Goal: Task Accomplishment & Management: Manage account settings

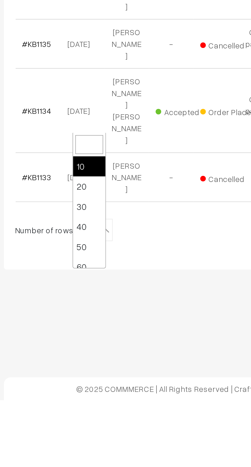
scroll to position [41, 0]
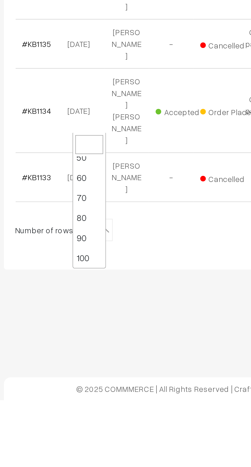
select select "100"
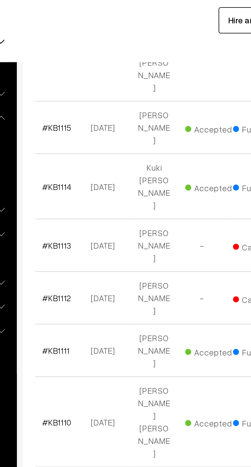
scroll to position [723, 0]
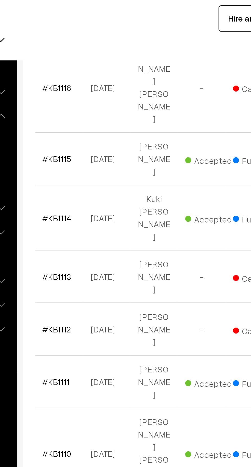
click at [81, 271] on link "#KB1107" at bounding box center [87, 273] width 14 height 4
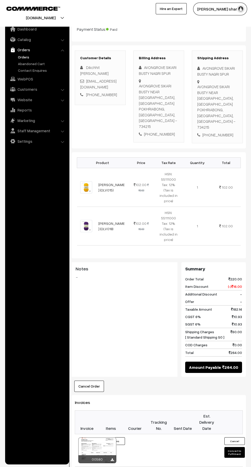
scroll to position [177, 0]
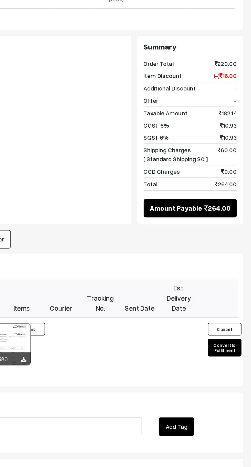
click at [240, 320] on button "Convert to Fulfilment" at bounding box center [234, 325] width 20 height 11
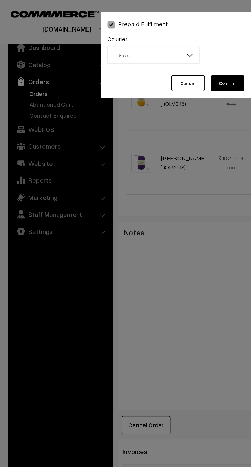
click at [109, 38] on span "-- Select --" at bounding box center [94, 33] width 56 height 9
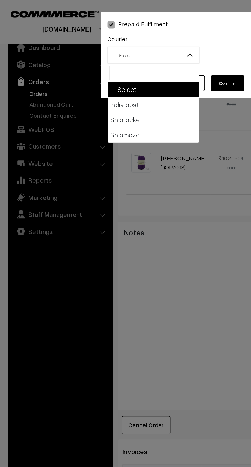
select select "1"
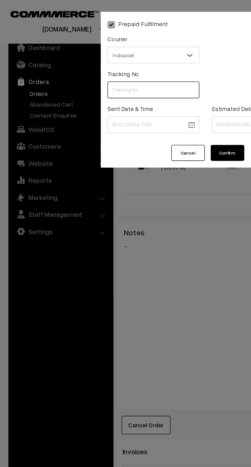
click at [94, 56] on input "text" at bounding box center [94, 55] width 56 height 10
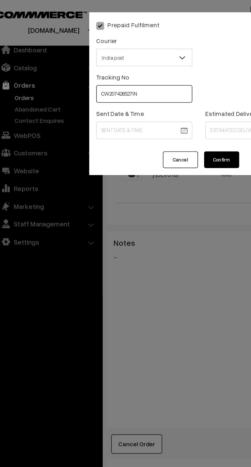
type input "CW207426527IN"
click at [95, 77] on body "Thank you for showing interest. Our team will call you shortly. Close knitbirds…" at bounding box center [125, 151] width 251 height 656
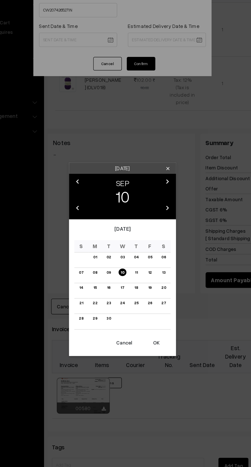
scroll to position [138, 0]
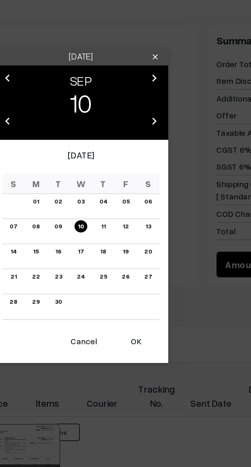
click at [150, 314] on button "OK" at bounding box center [150, 312] width 20 height 11
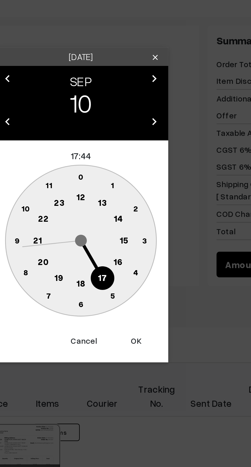
click at [102, 254] on text "10" at bounding box center [101, 254] width 4 height 4
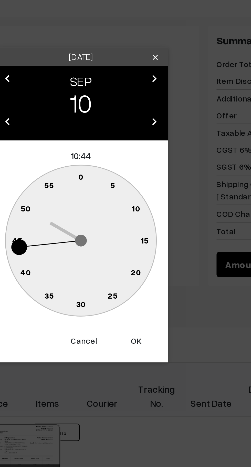
click at [125, 240] on text "0" at bounding box center [126, 240] width 2 height 4
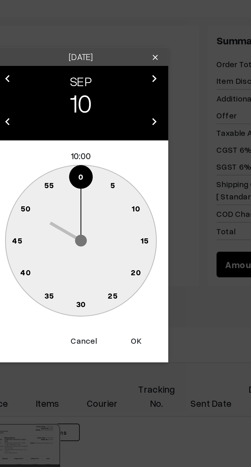
type input "10-09-2025 10:00"
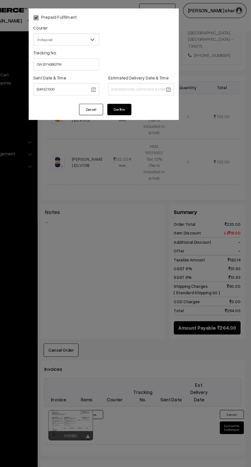
click at [159, 76] on body "Thank you for showing interest. Our team will call you shortly. Close knitbirds…" at bounding box center [125, 190] width 251 height 656
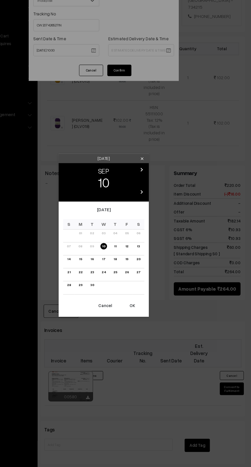
click at [155, 79] on div "Wednesday clear chevron_left SEP chevron_right 10 chevron_left 2025 chevron_rig…" at bounding box center [125, 233] width 251 height 467
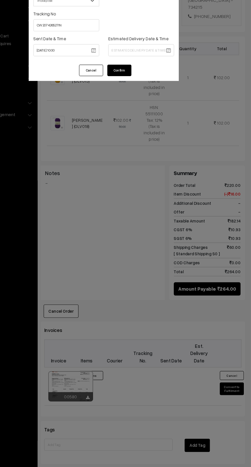
click at [155, 76] on body "Thank you for showing interest. Our team will call you shortly. Close knitbirds…" at bounding box center [125, 190] width 251 height 656
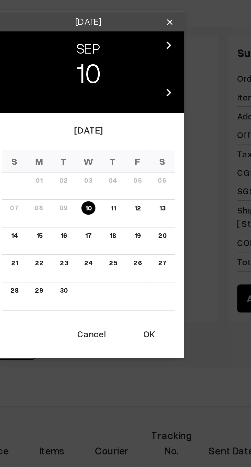
click at [156, 244] on link "13" at bounding box center [154, 242] width 5 height 5
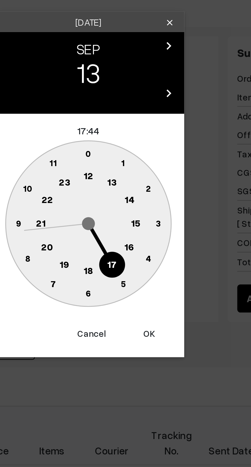
click at [144, 260] on text "16" at bounding box center [142, 258] width 4 height 5
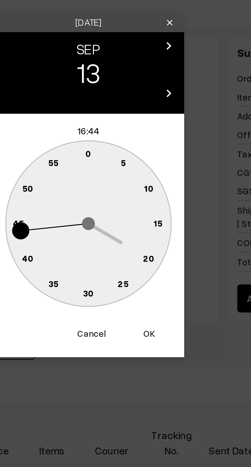
click at [123, 220] on circle at bounding box center [122, 222] width 7 height 7
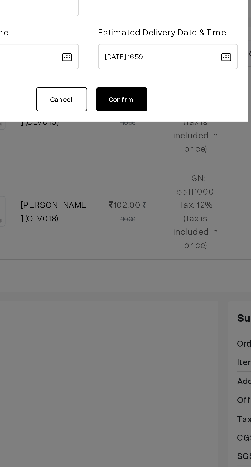
click at [155, 75] on body "Thank you for showing interest. Our team will call you shortly. Close knitbirds…" at bounding box center [125, 190] width 251 height 656
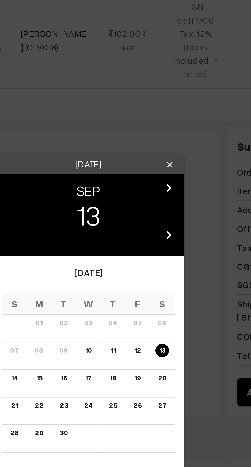
click at [151, 315] on button "OK" at bounding box center [150, 312] width 20 height 11
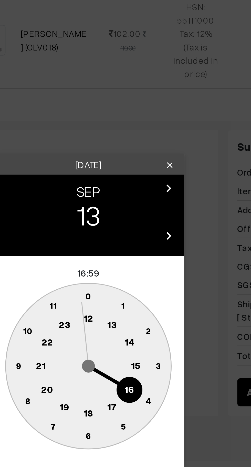
click at [141, 280] on text "16" at bounding box center [142, 278] width 4 height 5
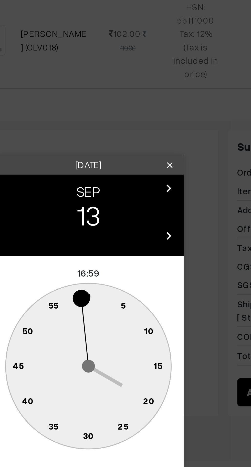
click at [125, 239] on text "0" at bounding box center [126, 240] width 2 height 4
type input "13-09-2025 16:00"
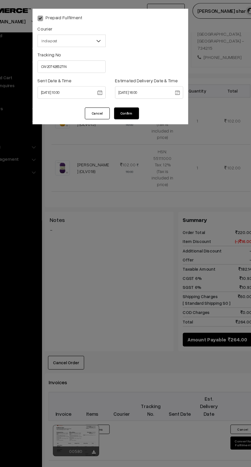
click at [143, 93] on button "Confirm" at bounding box center [139, 93] width 20 height 10
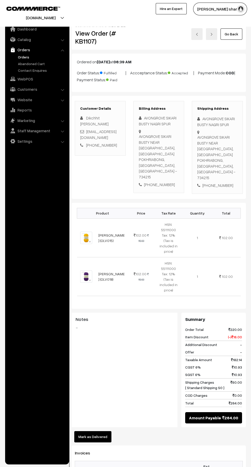
click at [232, 34] on link "Go Back" at bounding box center [232, 33] width 22 height 11
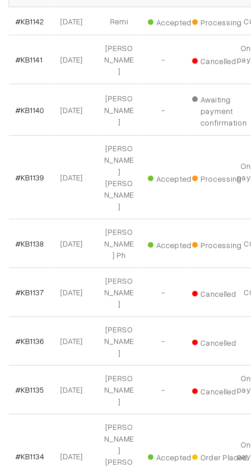
click at [91, 233] on link "#KB1138" at bounding box center [86, 235] width 13 height 4
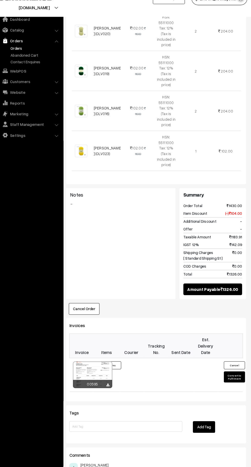
scroll to position [319, 0]
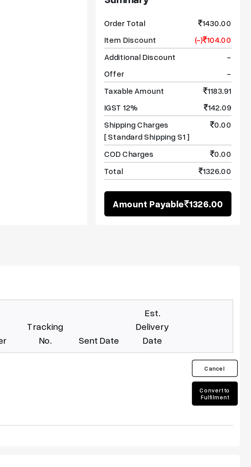
click at [237, 370] on button "Convert to Fulfilment" at bounding box center [234, 375] width 20 height 11
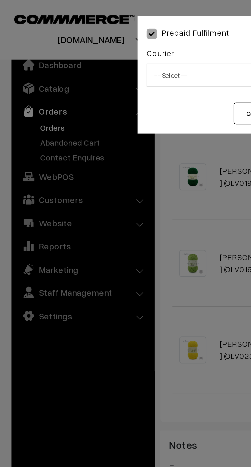
click at [85, 37] on span "-- Select --" at bounding box center [94, 33] width 56 height 9
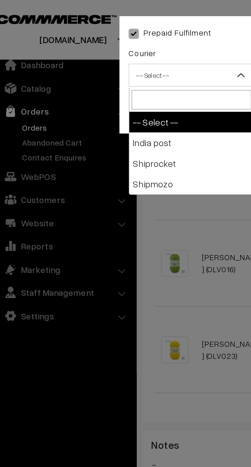
select select "1"
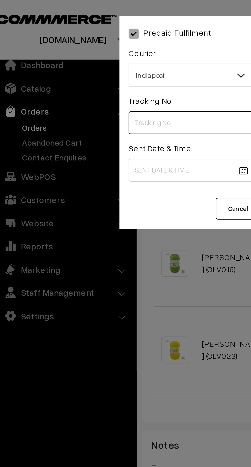
click at [81, 56] on input "text" at bounding box center [94, 55] width 56 height 10
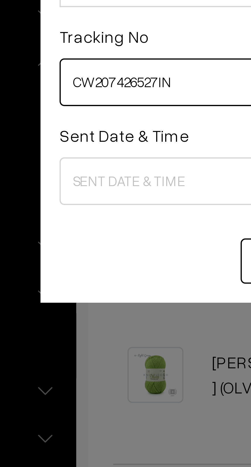
type input "CW207426527IN"
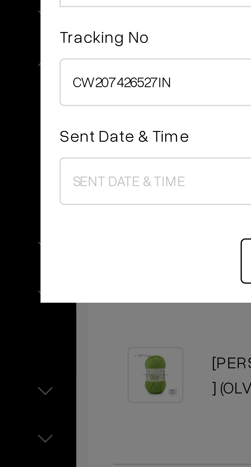
click at [90, 77] on body "Thank you for showing interest. Our team will call you shortly. Close [DOMAIN_N…" at bounding box center [125, 105] width 251 height 848
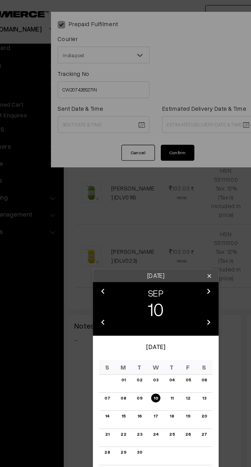
scroll to position [280, 0]
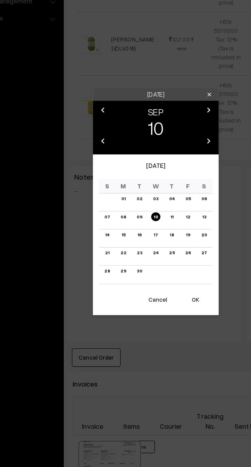
click at [149, 313] on button "OK" at bounding box center [150, 312] width 20 height 11
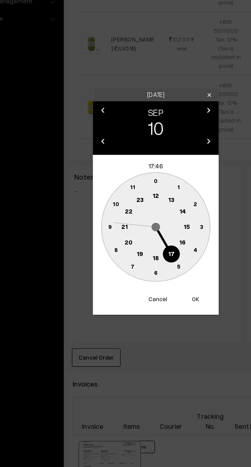
click at [100, 253] on text "10" at bounding box center [101, 254] width 4 height 4
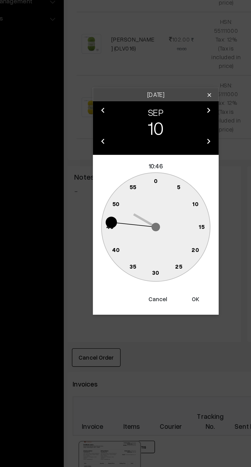
click at [126, 240] on text "0" at bounding box center [126, 240] width 2 height 4
type input "[DATE] 10:00"
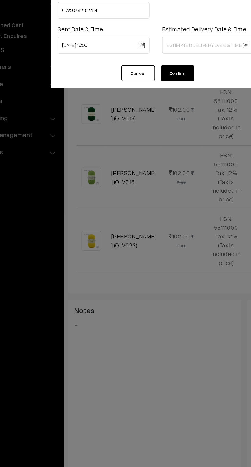
click at [152, 77] on body "Thank you for showing interest. Our team will call you shortly. Close [DOMAIN_N…" at bounding box center [125, 144] width 251 height 848
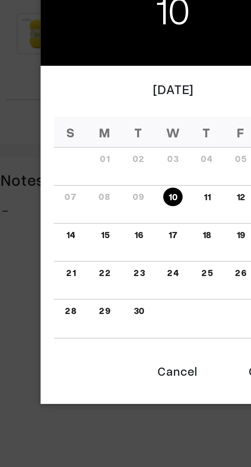
click at [125, 253] on link "17" at bounding box center [126, 253] width 6 height 5
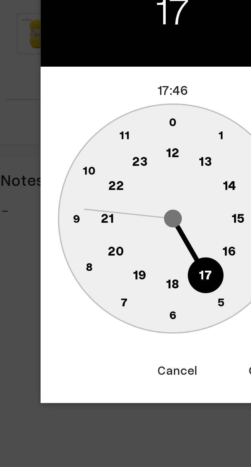
click at [140, 260] on text "16" at bounding box center [142, 258] width 4 height 5
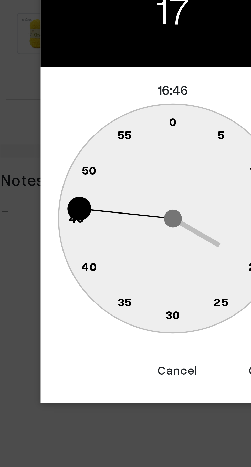
click at [126, 220] on text "0" at bounding box center [126, 221] width 2 height 4
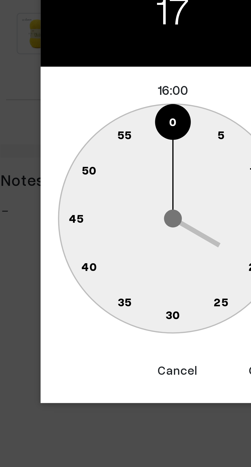
type input "17-09-2025 16:00"
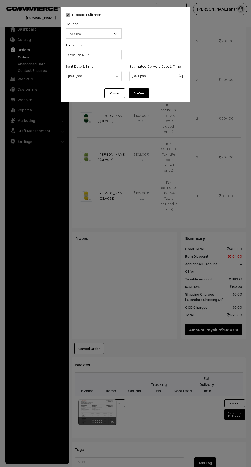
click at [139, 93] on button "Confirm" at bounding box center [139, 93] width 20 height 10
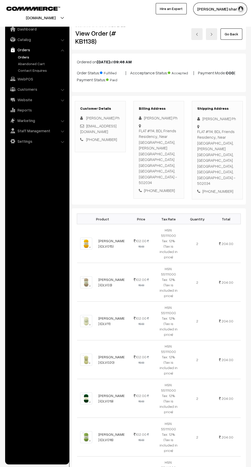
click at [235, 36] on link "Go Back" at bounding box center [232, 33] width 22 height 11
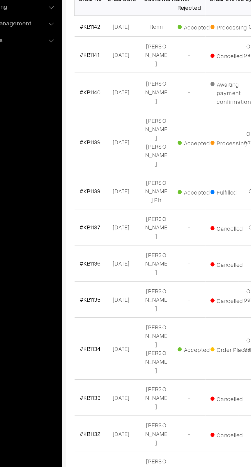
click at [89, 332] on link "#KB1134" at bounding box center [86, 334] width 13 height 4
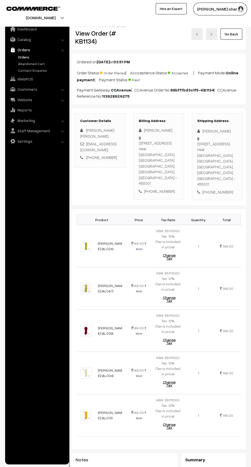
click at [233, 34] on link "Go Back" at bounding box center [232, 33] width 22 height 11
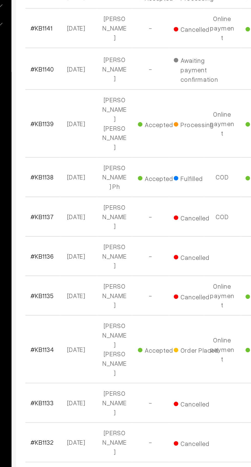
scroll to position [6, 0]
